Goal: Information Seeking & Learning: Learn about a topic

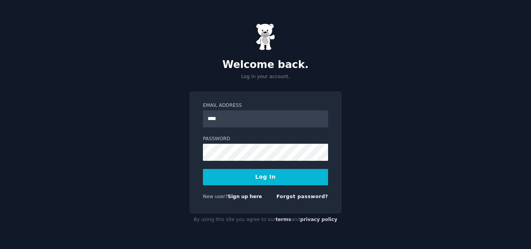
type input "**********"
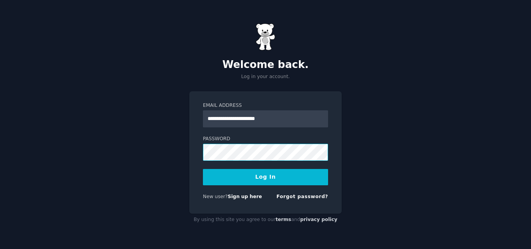
click at [203, 169] on button "Log In" at bounding box center [265, 177] width 125 height 16
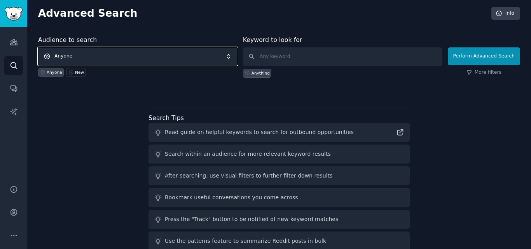
click at [187, 58] on span "Anyone" at bounding box center [137, 56] width 199 height 18
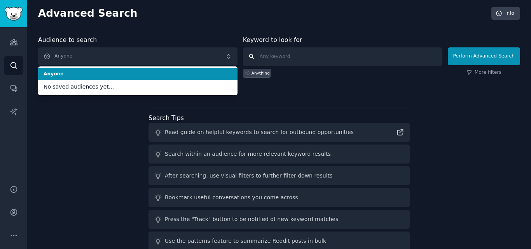
click at [267, 52] on input "text" at bounding box center [342, 56] width 199 height 19
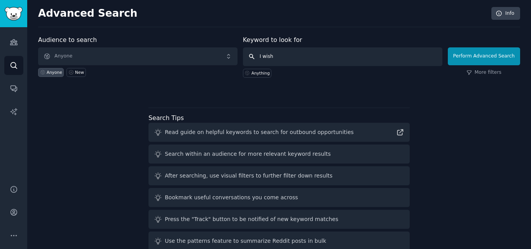
type input "I wish"
click at [470, 54] on button "Perform Advanced Search" at bounding box center [483, 56] width 72 height 18
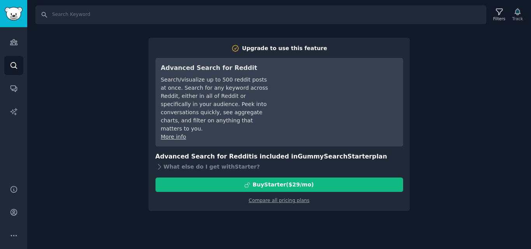
drag, startPoint x: 76, startPoint y: 117, endPoint x: 32, endPoint y: 77, distance: 59.2
click at [76, 116] on div "Search Filters Track Upgrade to use this feature Advanced Search for Reddit Sea…" at bounding box center [278, 124] width 503 height 249
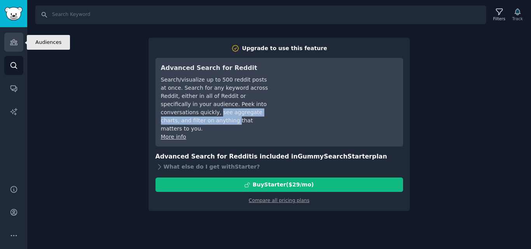
click at [14, 44] on icon "Sidebar" at bounding box center [14, 42] width 8 height 8
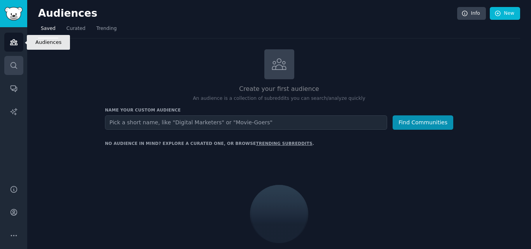
click at [18, 63] on link "Search" at bounding box center [13, 65] width 19 height 19
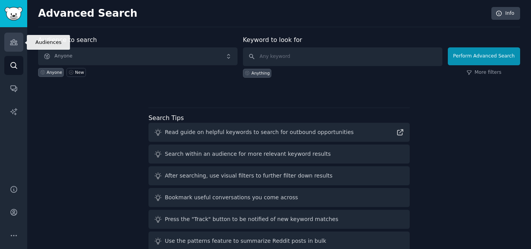
click at [15, 45] on icon "Sidebar" at bounding box center [13, 42] width 7 height 5
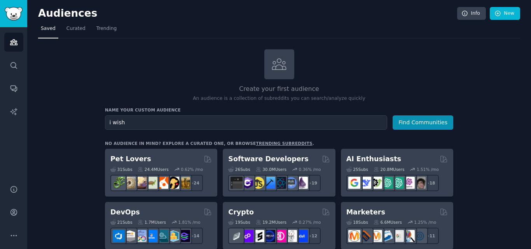
type input "i wish"
click at [392, 115] on button "Find Communities" at bounding box center [422, 122] width 61 height 14
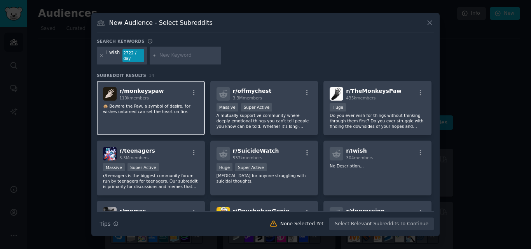
scroll to position [39, 0]
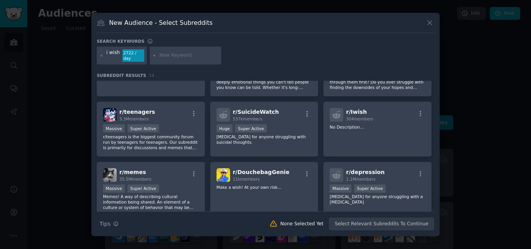
click at [60, 111] on div at bounding box center [265, 124] width 531 height 249
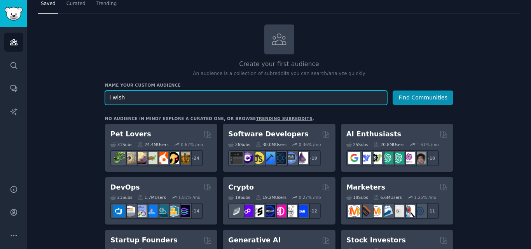
scroll to position [78, 0]
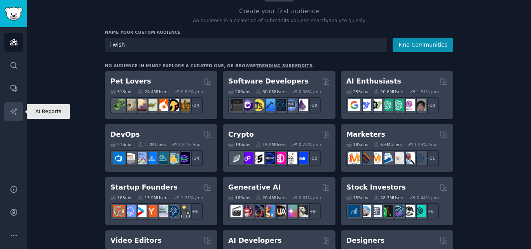
click at [22, 110] on link "AI Reports" at bounding box center [13, 111] width 19 height 19
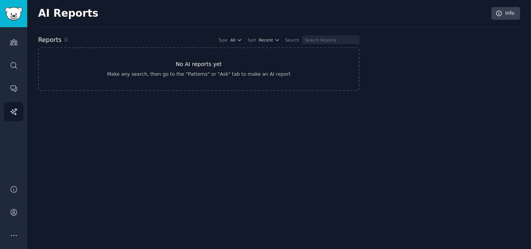
click at [221, 73] on div "Make any search, then go to the "Patterns" or "Ask" tab to make an AI report" at bounding box center [198, 74] width 183 height 7
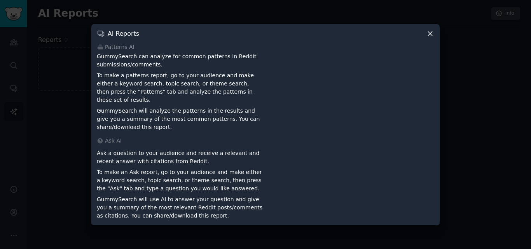
click at [91, 74] on div at bounding box center [265, 124] width 531 height 249
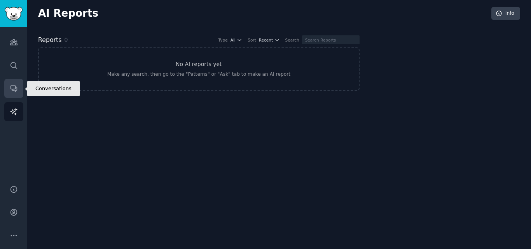
click at [13, 89] on icon "Sidebar" at bounding box center [14, 88] width 8 height 8
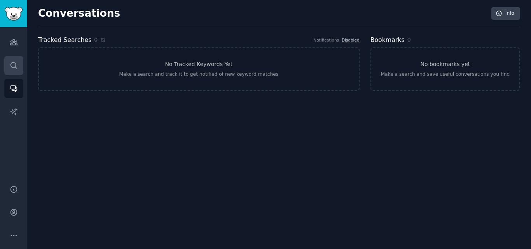
drag, startPoint x: 24, startPoint y: 63, endPoint x: 17, endPoint y: 63, distance: 7.0
click at [24, 63] on div "Audiences Search Conversations AI Reports" at bounding box center [13, 101] width 27 height 148
click at [16, 62] on icon "Sidebar" at bounding box center [14, 65] width 8 height 8
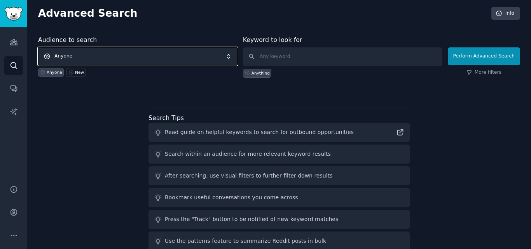
click at [151, 49] on span "Anyone" at bounding box center [137, 56] width 199 height 18
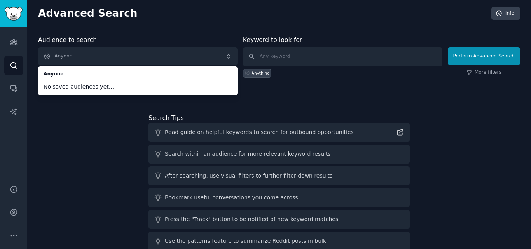
click at [266, 46] on div "Keyword to look for Anything" at bounding box center [342, 56] width 199 height 42
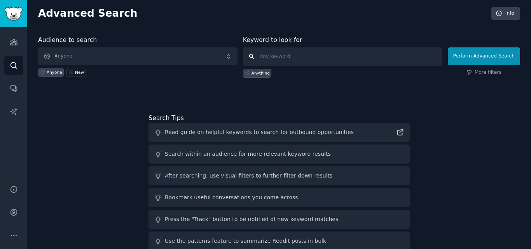
click at [266, 53] on input "text" at bounding box center [342, 56] width 199 height 19
type input "i hate"
click button "Perform Advanced Search" at bounding box center [483, 56] width 72 height 18
